Goal: Information Seeking & Learning: Understand process/instructions

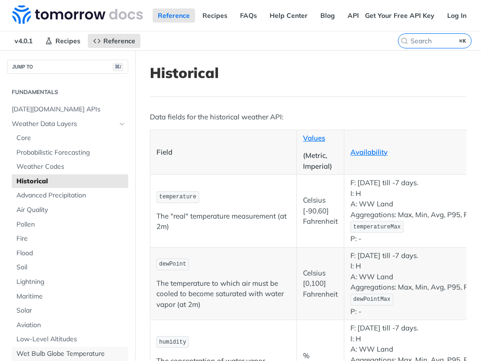
click at [68, 349] on span "Wet Bulb Globe Temperature" at bounding box center [70, 353] width 109 height 9
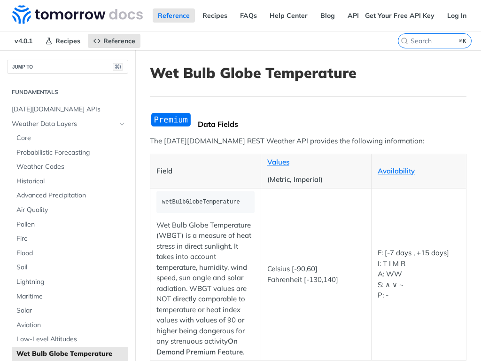
scroll to position [427, 0]
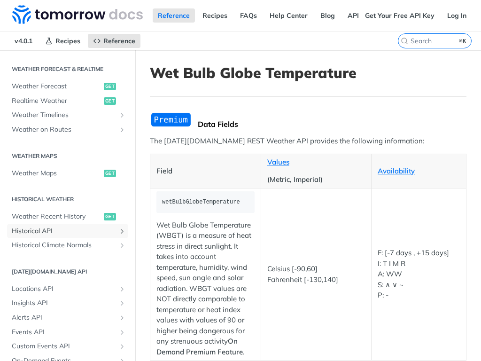
click at [65, 226] on span "Historical API" at bounding box center [64, 230] width 104 height 9
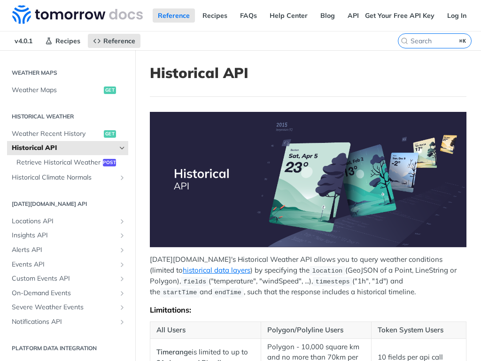
scroll to position [288, 0]
click at [68, 158] on span "Retrieve Historical Weather" at bounding box center [58, 162] width 84 height 9
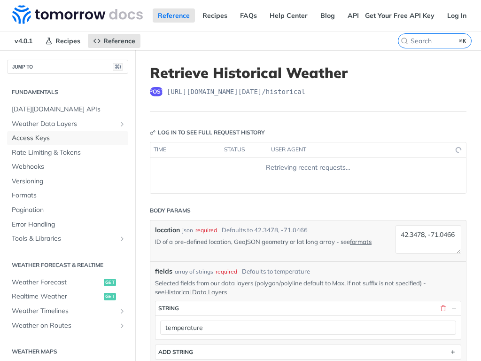
click at [65, 133] on span "Access Keys" at bounding box center [69, 137] width 114 height 9
